Goal: Check status: Check status

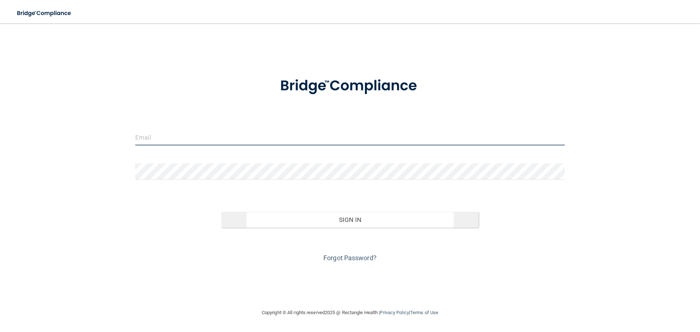
type input "[PERSON_NAME][EMAIL_ADDRESS][DOMAIN_NAME]"
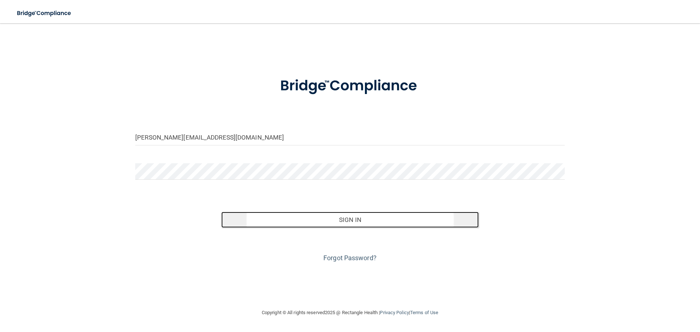
click at [306, 221] on button "Sign In" at bounding box center [350, 220] width 258 height 16
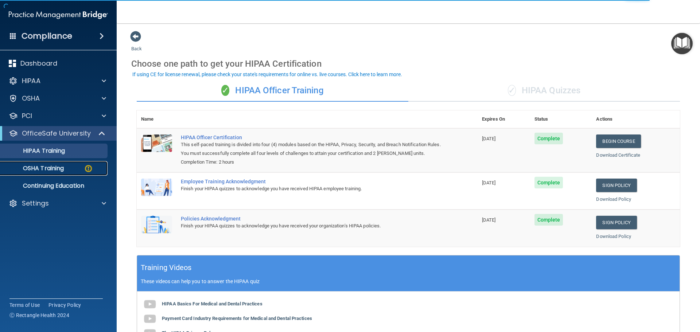
click at [83, 171] on div "OSHA Training" at bounding box center [55, 168] width 100 height 7
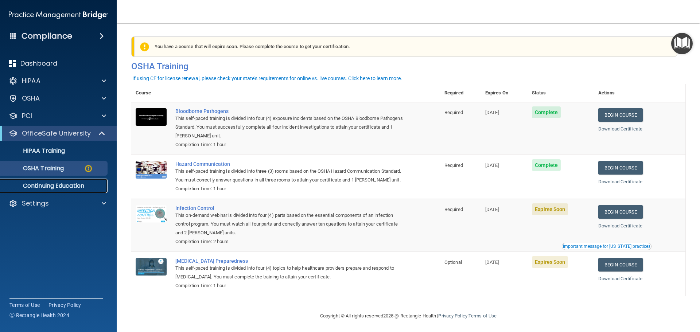
click at [69, 186] on p "Continuing Education" at bounding box center [55, 185] width 100 height 7
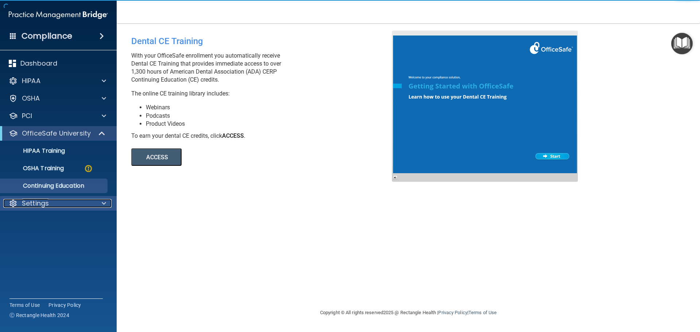
click at [77, 204] on div "Settings" at bounding box center [48, 203] width 90 height 9
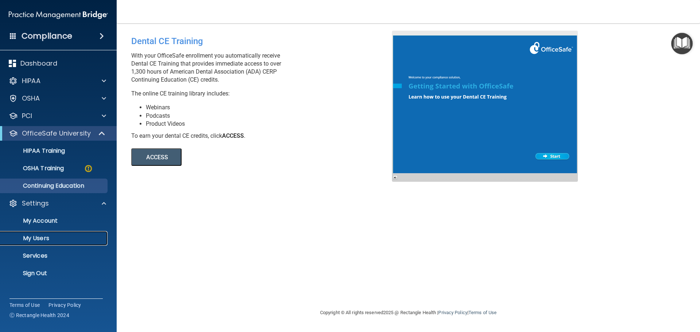
click at [54, 235] on p "My Users" at bounding box center [55, 238] width 100 height 7
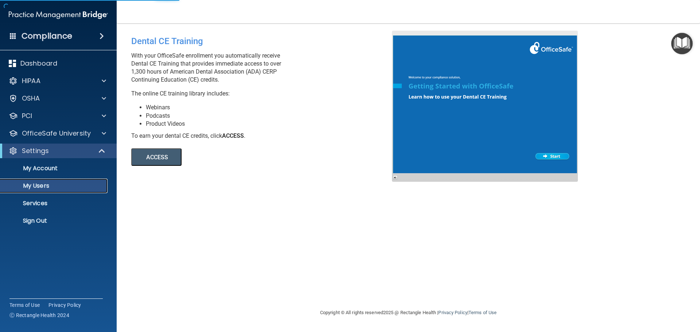
select select "20"
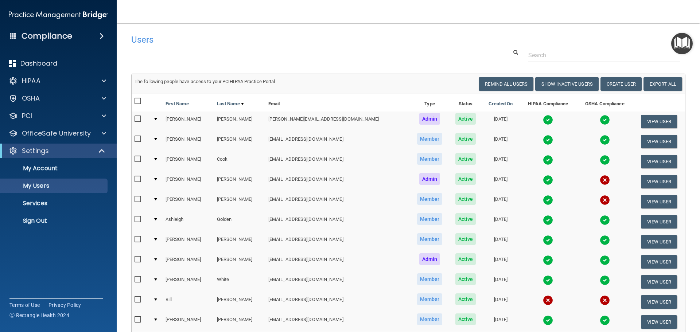
click at [543, 121] on img at bounding box center [548, 120] width 10 height 10
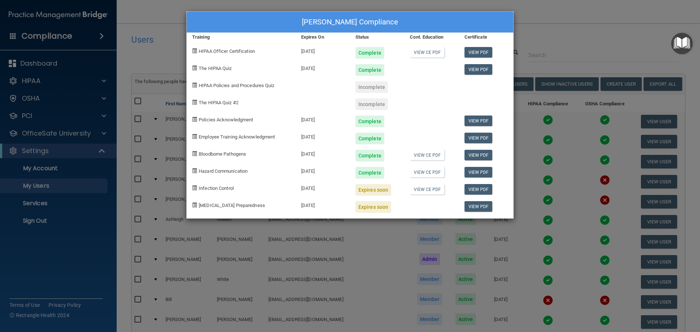
click at [614, 42] on div "Erica Buckner's Compliance Training Expires On Status Cont. Education Certifica…" at bounding box center [350, 166] width 700 height 332
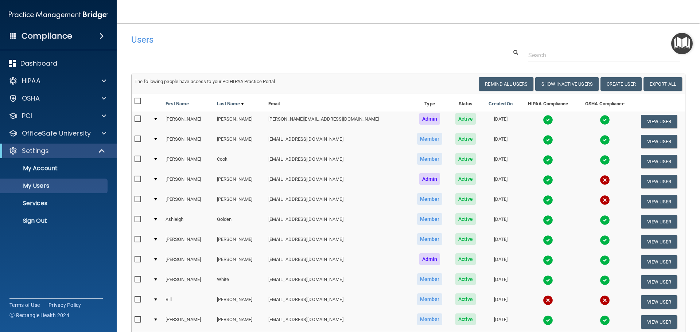
click at [543, 221] on img at bounding box center [548, 220] width 10 height 10
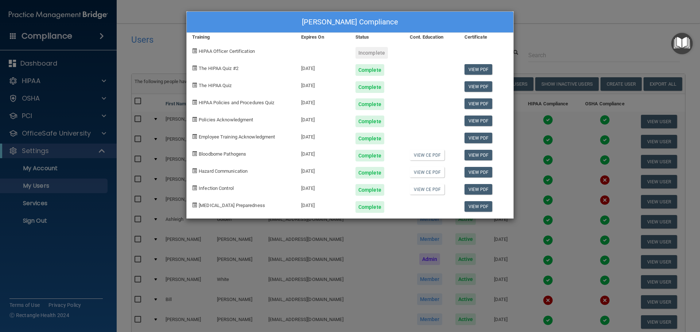
click at [638, 24] on div "Ashleigh Golden's Compliance Training Expires On Status Cont. Education Certifi…" at bounding box center [350, 166] width 700 height 332
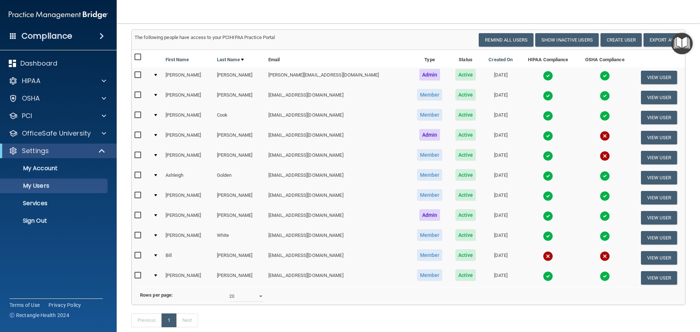
scroll to position [91, 0]
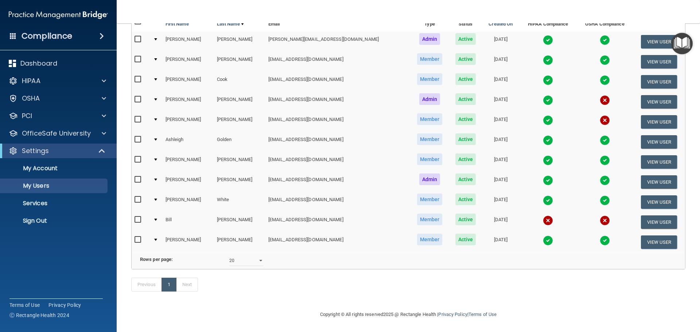
click at [543, 155] on img at bounding box center [548, 160] width 10 height 10
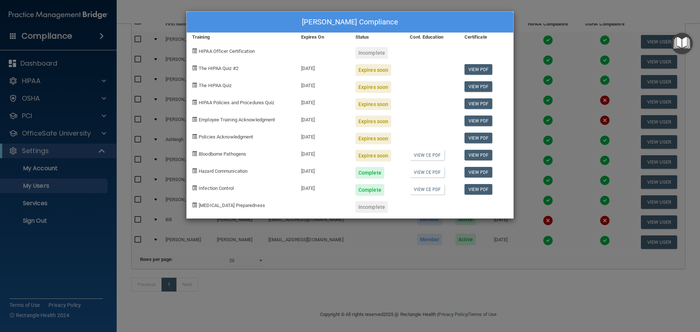
click at [625, 12] on div "Rebecca Metcalf's Compliance Training Expires On Status Cont. Education Certifi…" at bounding box center [350, 166] width 700 height 332
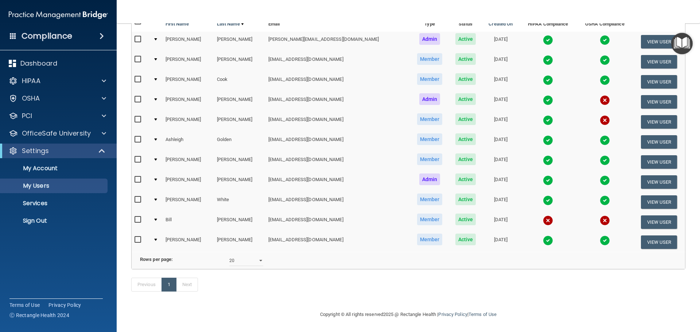
click at [543, 236] on img at bounding box center [548, 241] width 10 height 10
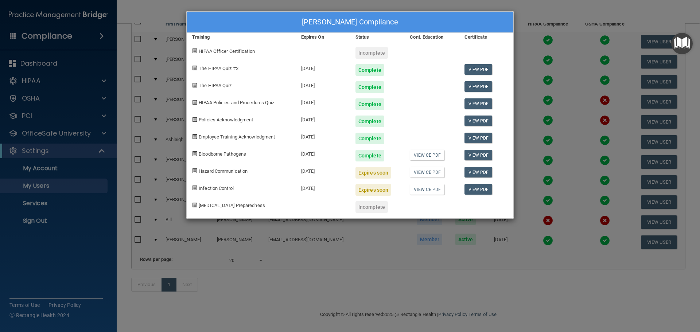
click at [584, 22] on div "Meghan Wuest's Compliance Training Expires On Status Cont. Education Certificat…" at bounding box center [350, 166] width 700 height 332
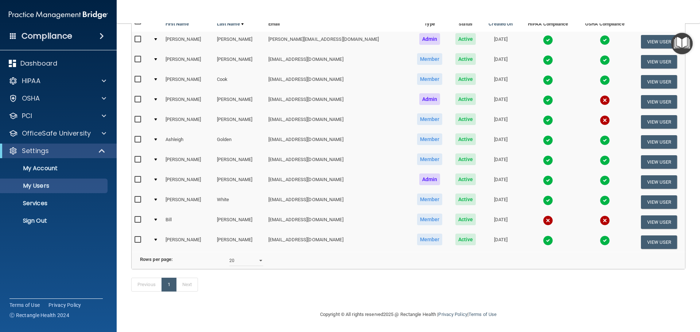
click at [543, 195] on img at bounding box center [548, 200] width 10 height 10
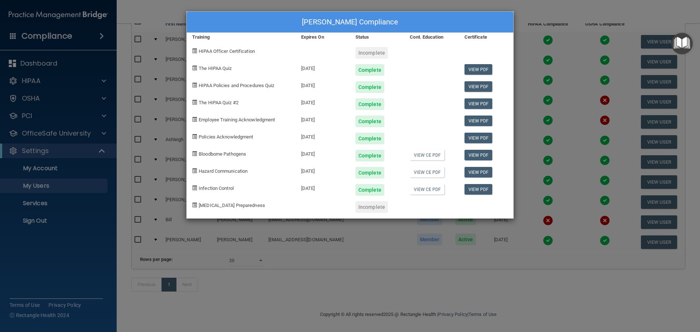
click at [576, 30] on div "Heather White's Compliance Training Expires On Status Cont. Education Certifica…" at bounding box center [350, 166] width 700 height 332
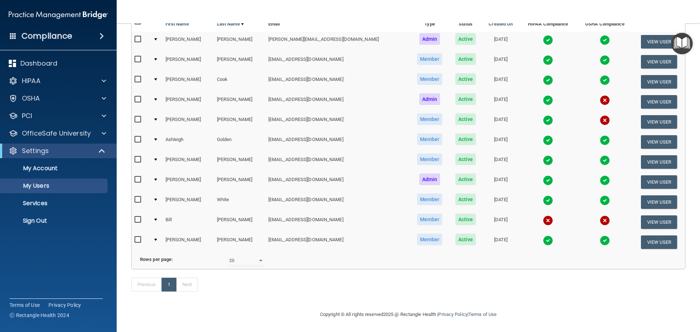
click at [543, 175] on img at bounding box center [548, 180] width 10 height 10
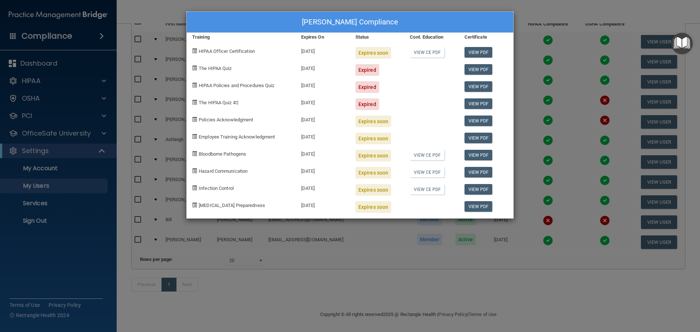
click at [558, 20] on div "Tonya Tebben's Compliance Training Expires On Status Cont. Education Certificat…" at bounding box center [350, 166] width 700 height 332
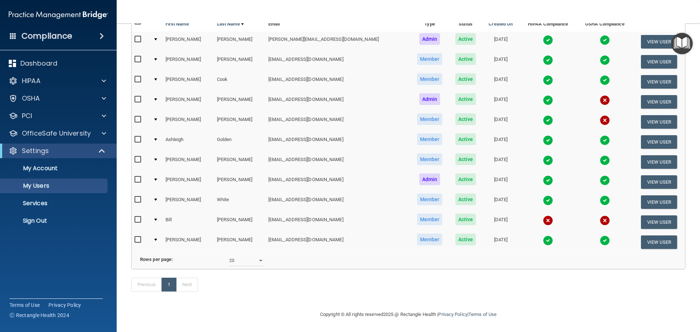
click at [543, 115] on img at bounding box center [548, 120] width 10 height 10
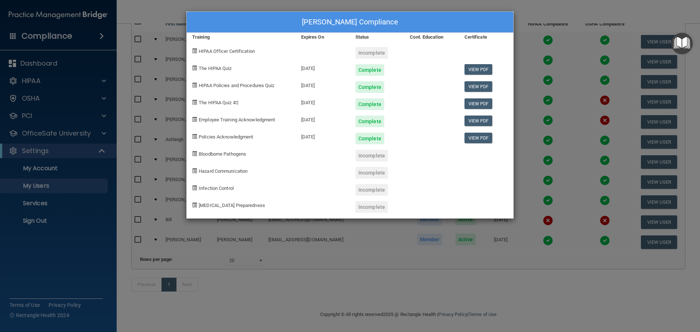
click at [566, 20] on div "Philip Eisler's Compliance Training Expires On Status Cont. Education Certifica…" at bounding box center [350, 166] width 700 height 332
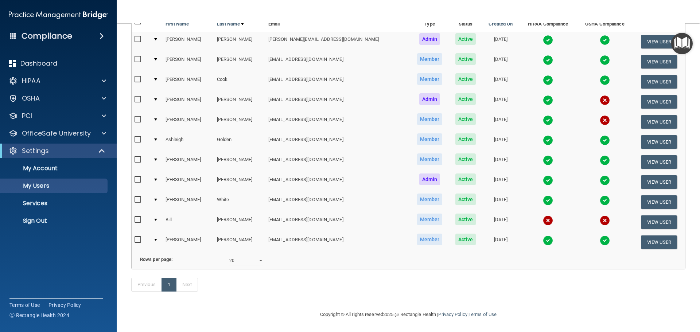
click at [543, 95] on img at bounding box center [548, 100] width 10 height 10
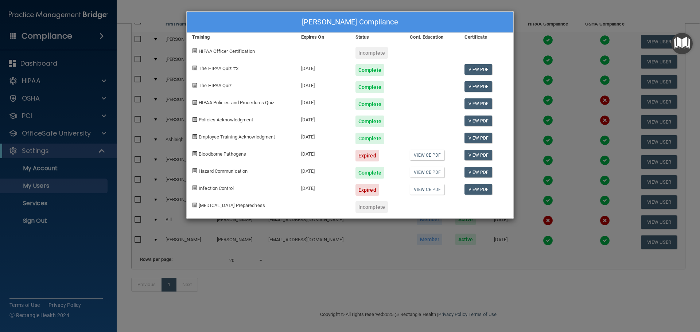
click at [547, 27] on div "Elizabeth Coppage's Compliance Training Expires On Status Cont. Education Certi…" at bounding box center [350, 166] width 700 height 332
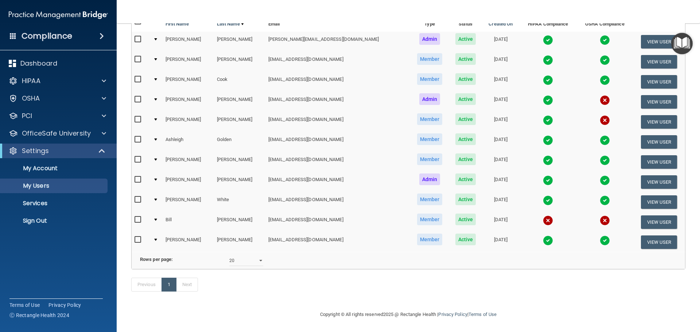
click at [543, 75] on img at bounding box center [548, 80] width 10 height 10
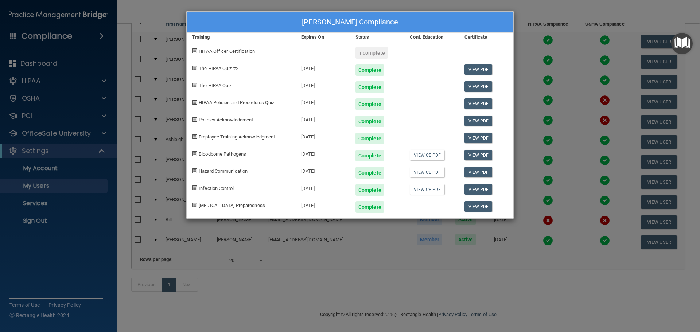
click at [548, 16] on div "Michele Cook's Compliance Training Expires On Status Cont. Education Certificat…" at bounding box center [350, 166] width 700 height 332
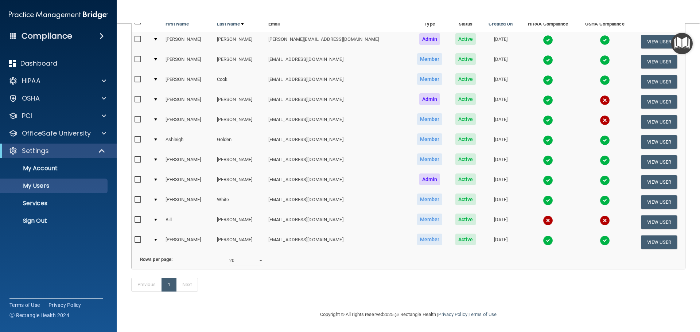
click at [543, 55] on img at bounding box center [548, 60] width 10 height 10
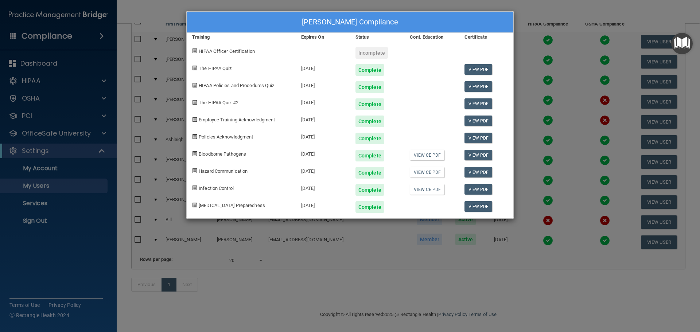
click at [550, 41] on div "Megan Cole's Compliance Training Expires On Status Cont. Education Certificate …" at bounding box center [350, 166] width 700 height 332
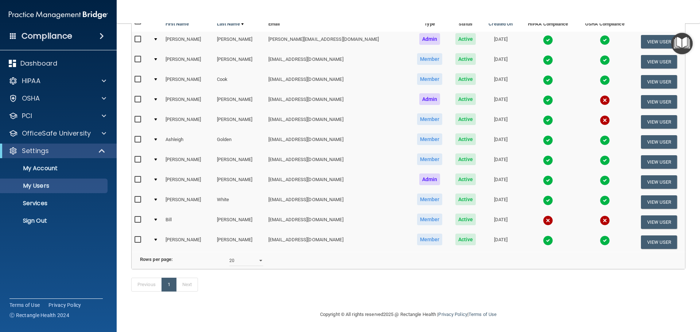
click at [543, 35] on img at bounding box center [548, 40] width 10 height 10
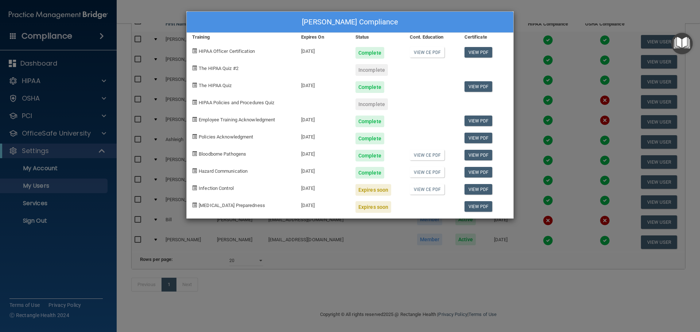
click at [549, 18] on div "Erica Buckner's Compliance Training Expires On Status Cont. Education Certifica…" at bounding box center [350, 166] width 700 height 332
